Goal: Transaction & Acquisition: Download file/media

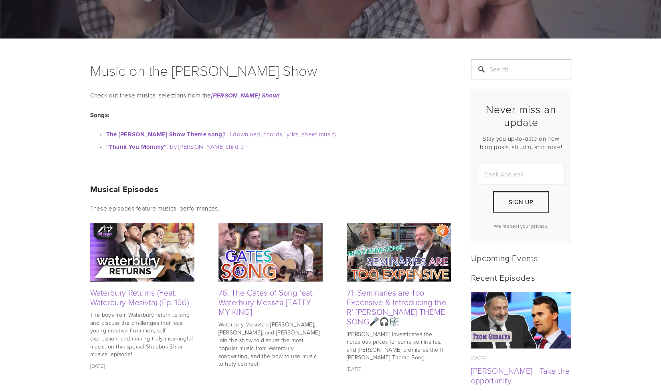
scroll to position [125, 0]
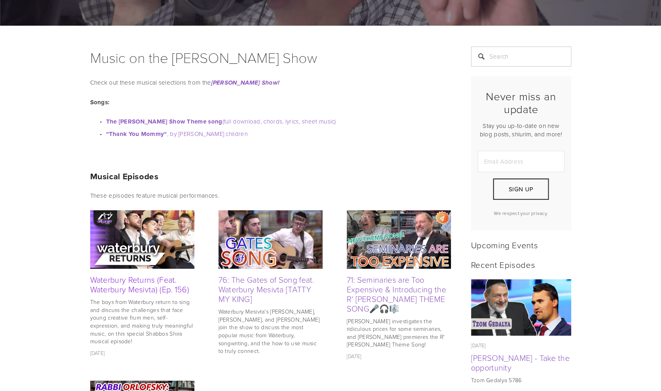
click at [139, 283] on link "Waterbury Returns (Feat. Waterbury Mesivta) (Ep. 156)" at bounding box center [139, 284] width 99 height 21
click at [284, 228] on img at bounding box center [270, 239] width 104 height 59
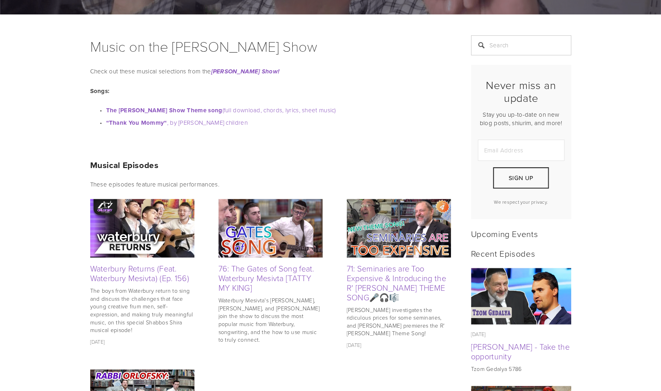
scroll to position [0, 0]
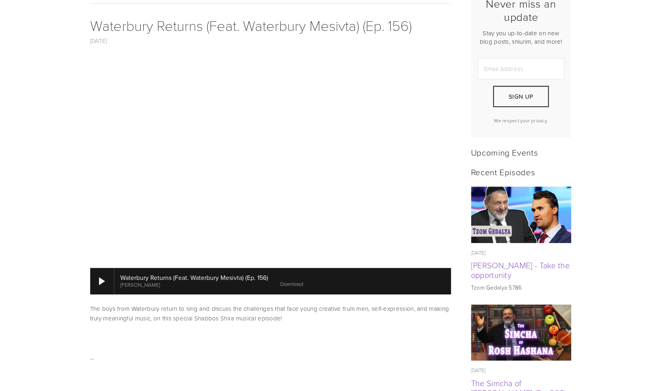
scroll to position [226, 0]
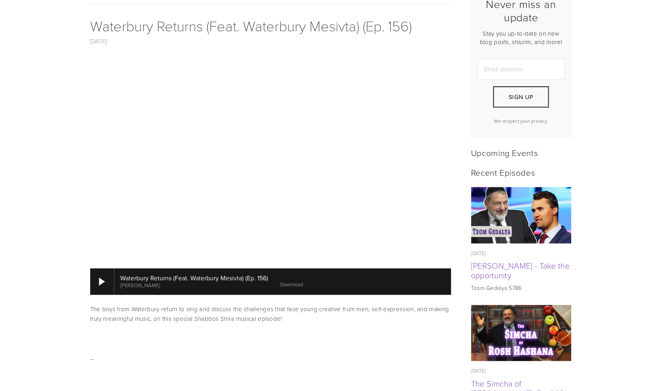
click at [295, 281] on link "Download" at bounding box center [291, 284] width 23 height 7
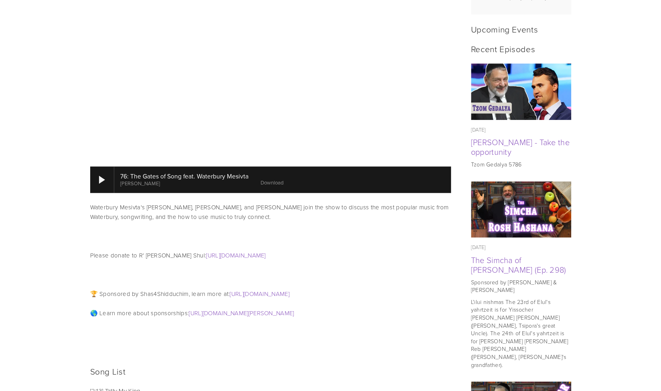
scroll to position [351, 0]
